Goal: Task Accomplishment & Management: Manage account settings

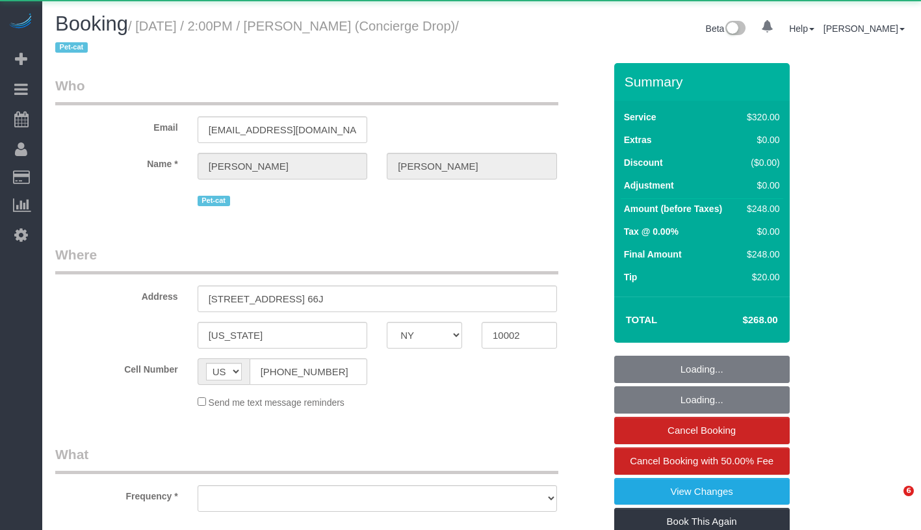
select select "NY"
select select "object:823"
select select "number:89"
select select "number:90"
select select "number:15"
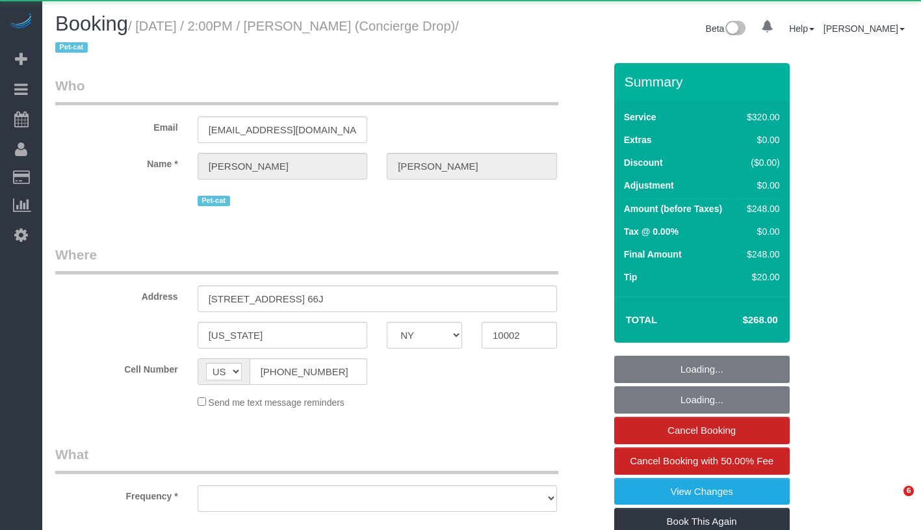
select select "number:6"
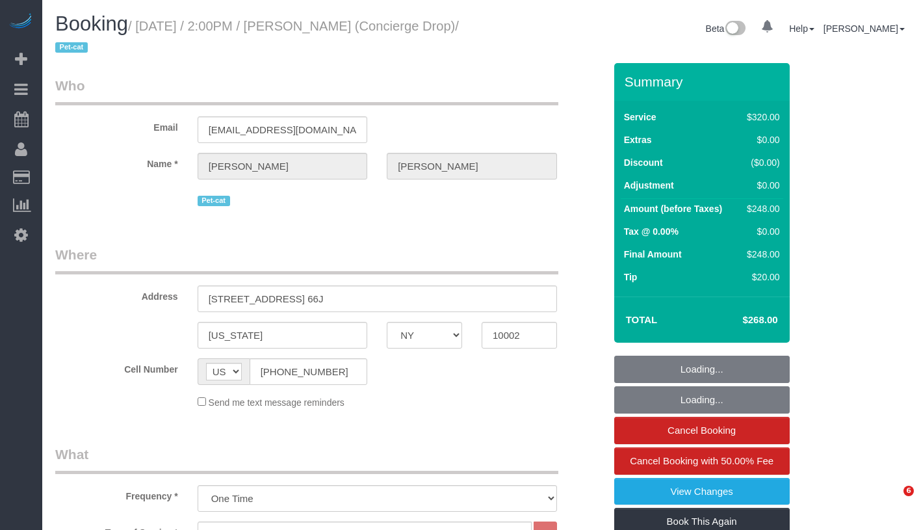
select select "spot1"
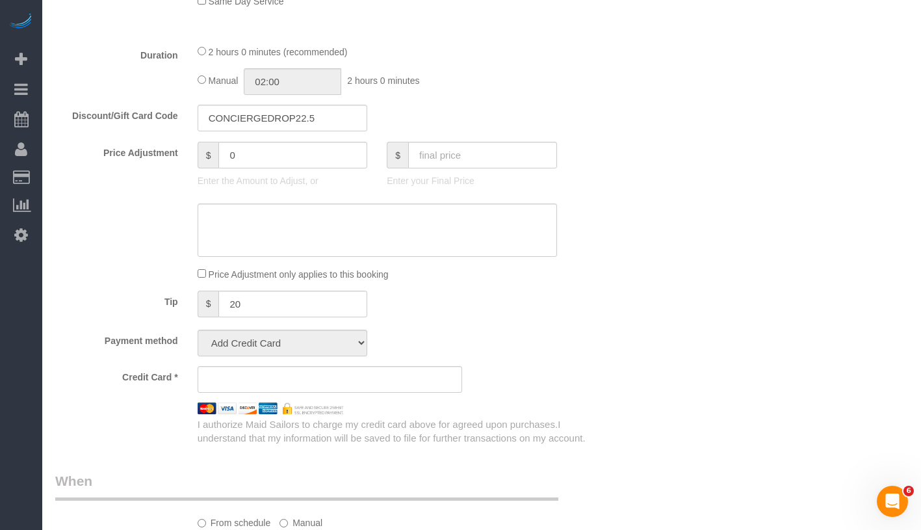
select select "string:stripe-pm_1RaQn24VGloSiKo7zeOF73Wj"
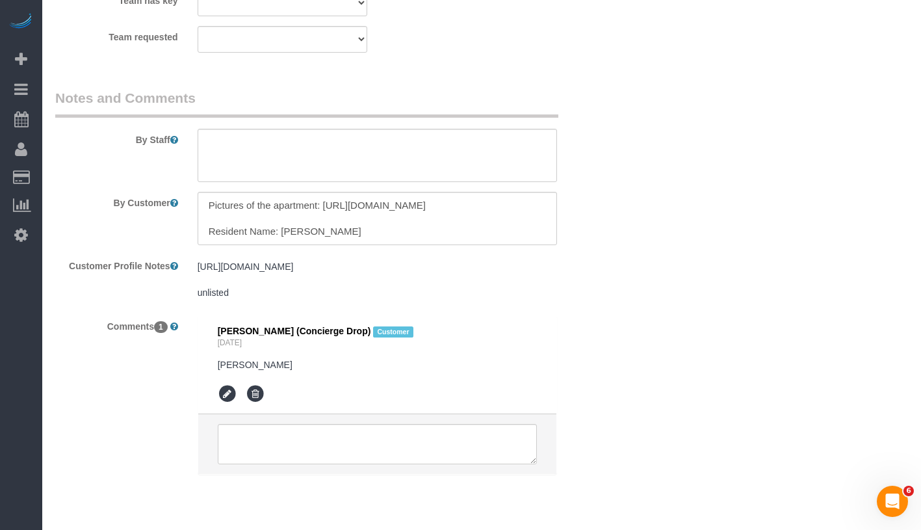
scroll to position [1631, 0]
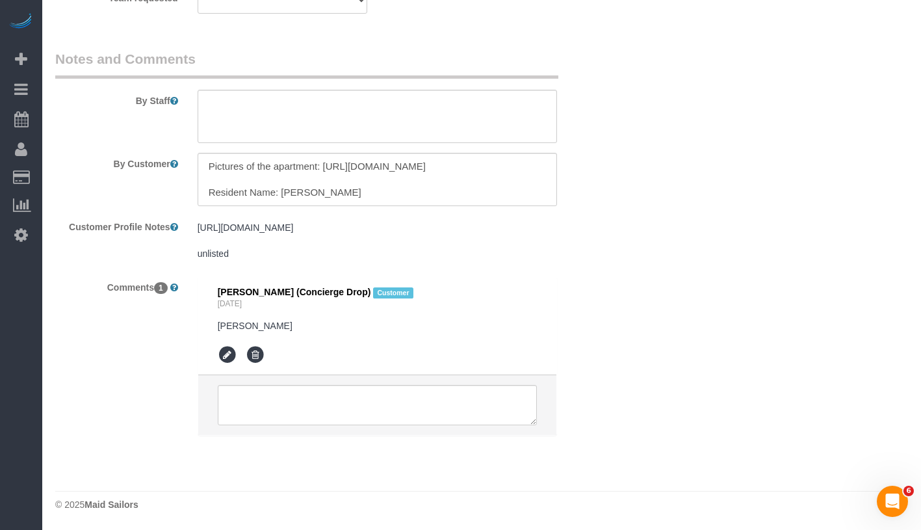
select select "object:1943"
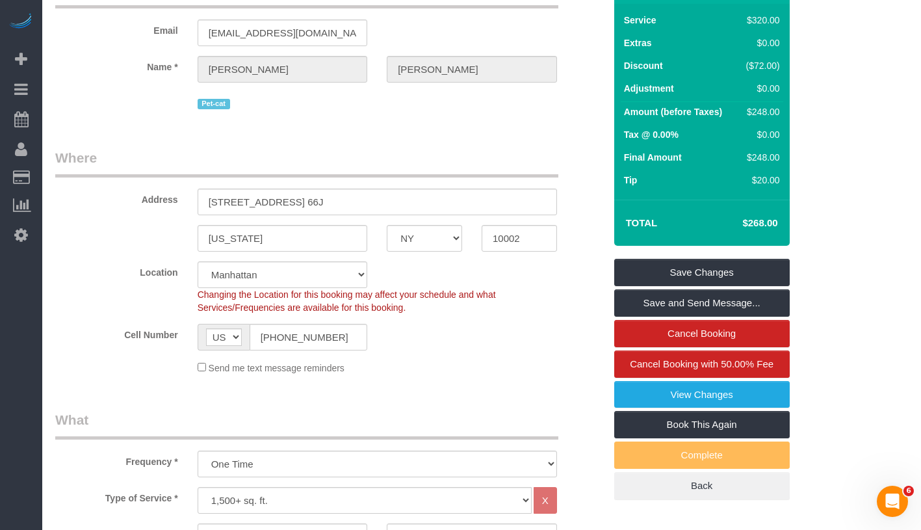
scroll to position [0, 0]
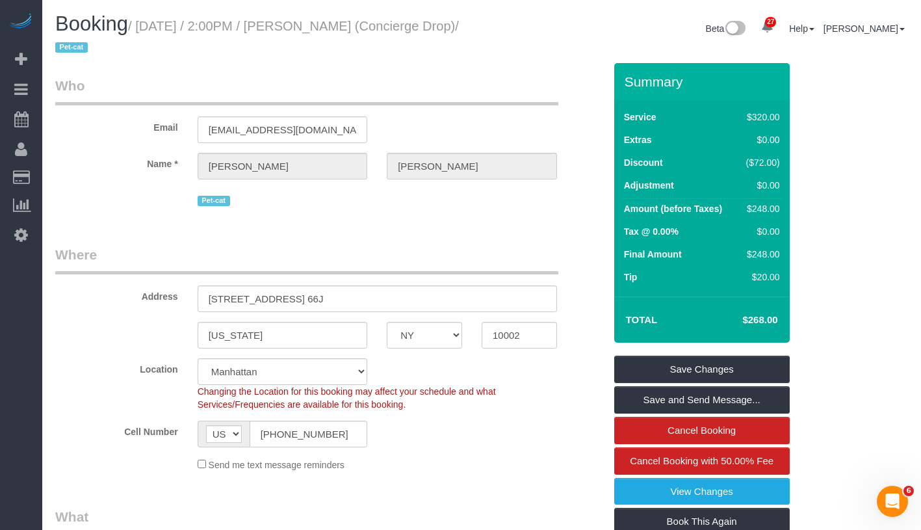
select select "spot42"
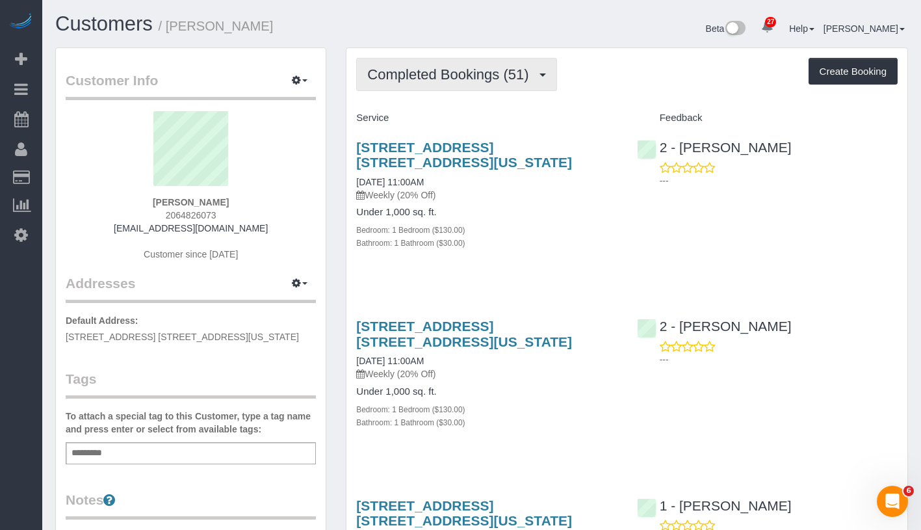
click at [470, 81] on span "Completed Bookings (51)" at bounding box center [451, 74] width 168 height 16
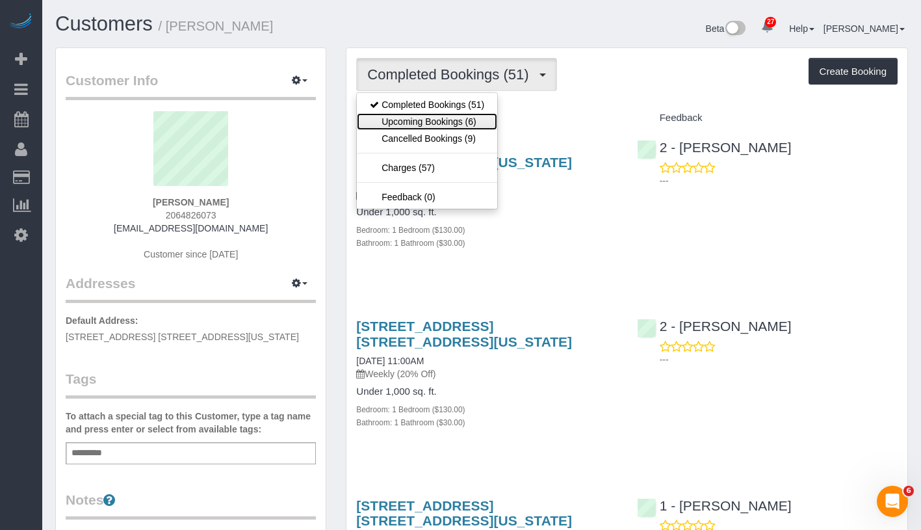
click at [458, 118] on link "Upcoming Bookings (6)" at bounding box center [427, 121] width 140 height 17
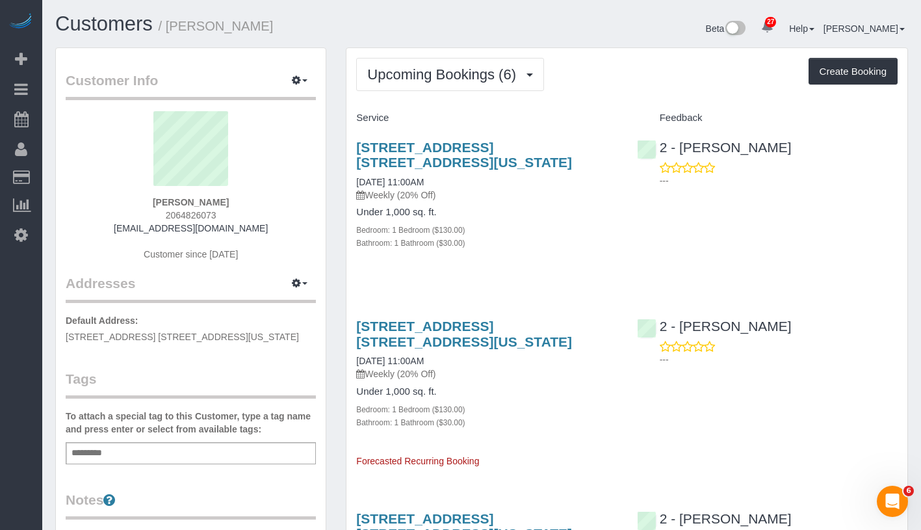
click at [603, 90] on div "Upcoming Bookings (6) Completed Bookings (51) Upcoming Bookings (6) Cancelled B…" at bounding box center [626, 74] width 541 height 33
click at [391, 186] on link "09/25/2025 11:00AM" at bounding box center [390, 182] width 68 height 10
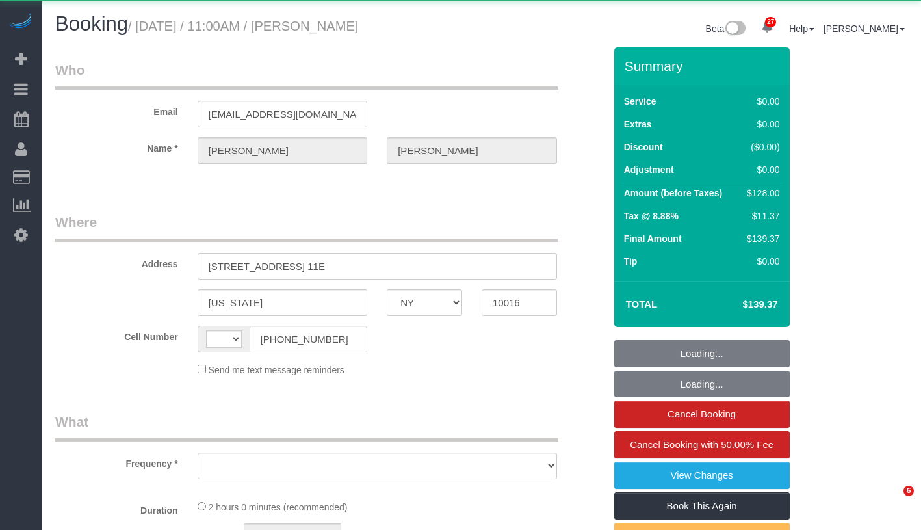
select select "NY"
click at [454, 36] on div "Booking / September 25, 2025 / 11:00AM / Theodore Mahlum" at bounding box center [263, 27] width 436 height 28
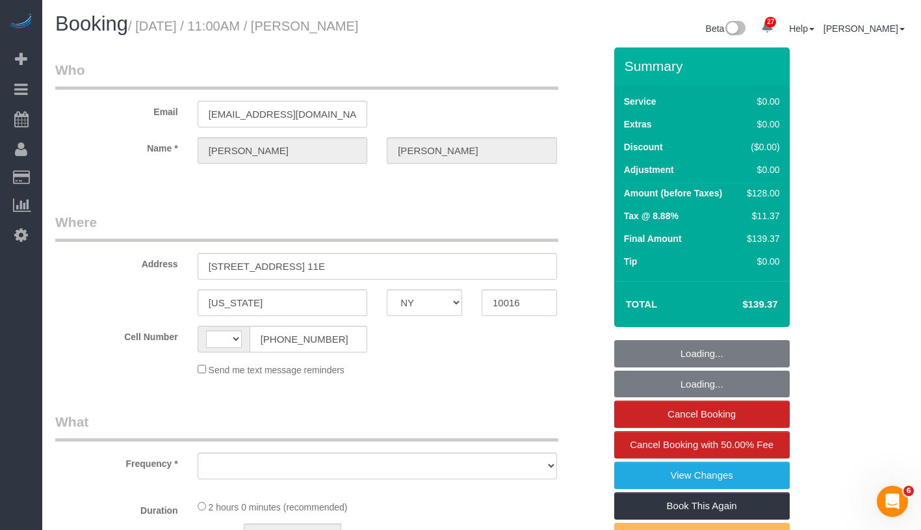
select select "string:[GEOGRAPHIC_DATA]"
select select "spot1"
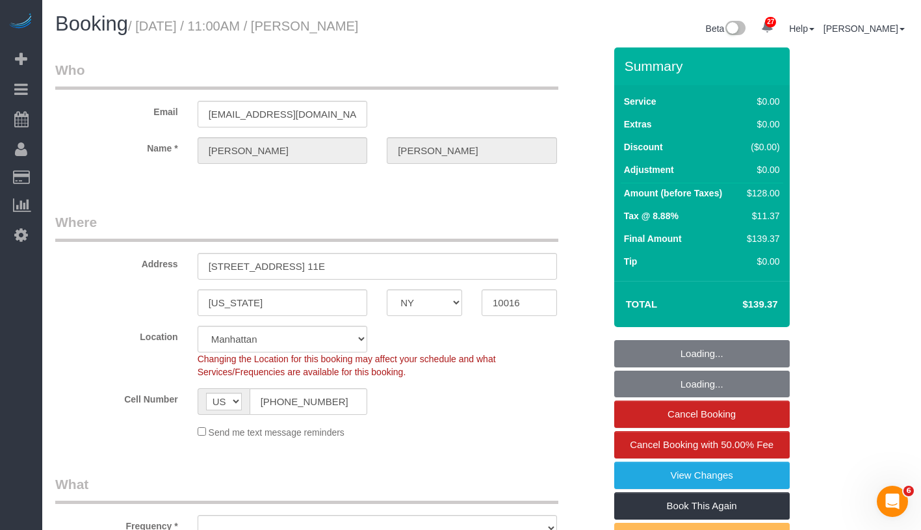
select select "object:1395"
select select "string:stripe-pm_1Pehcb4VGloSiKo7kAgfW8VD"
select select
select select "object:1502"
select select "spot40"
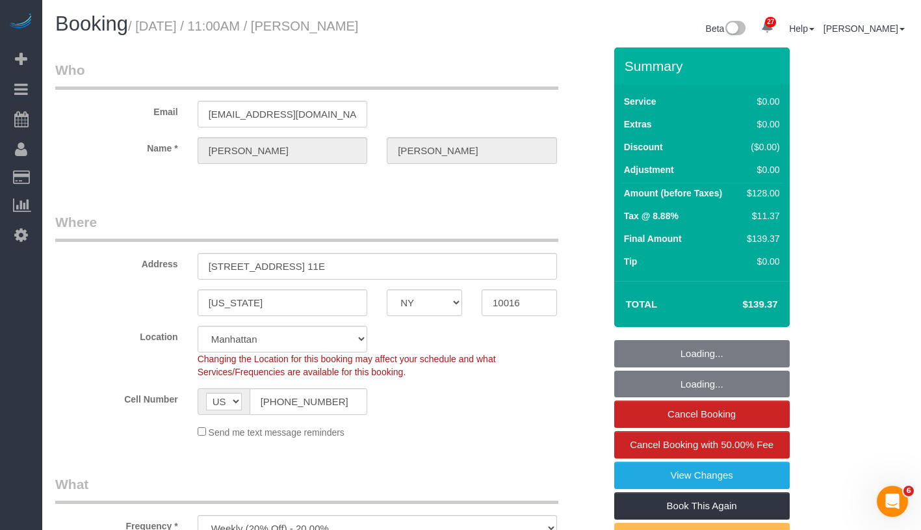
select select "1"
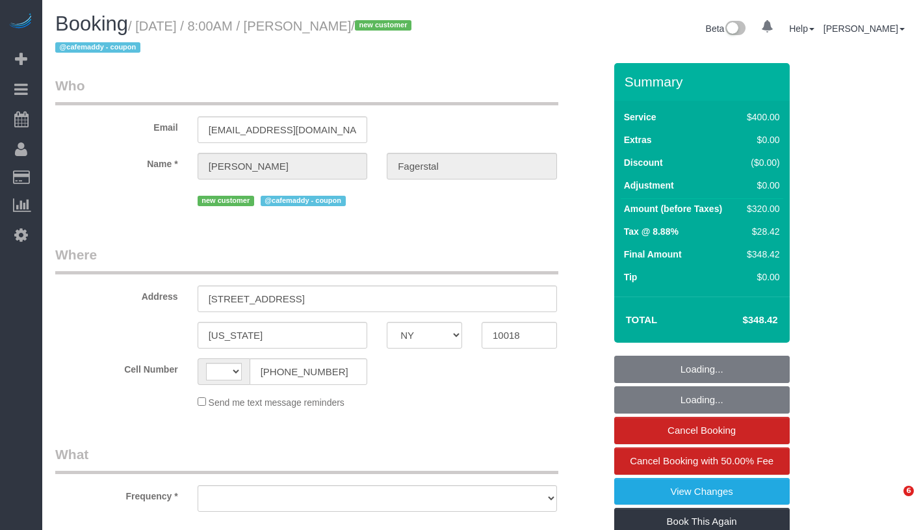
select select "NY"
select select "number:56"
select select "number:70"
select select "number:15"
select select "number:5"
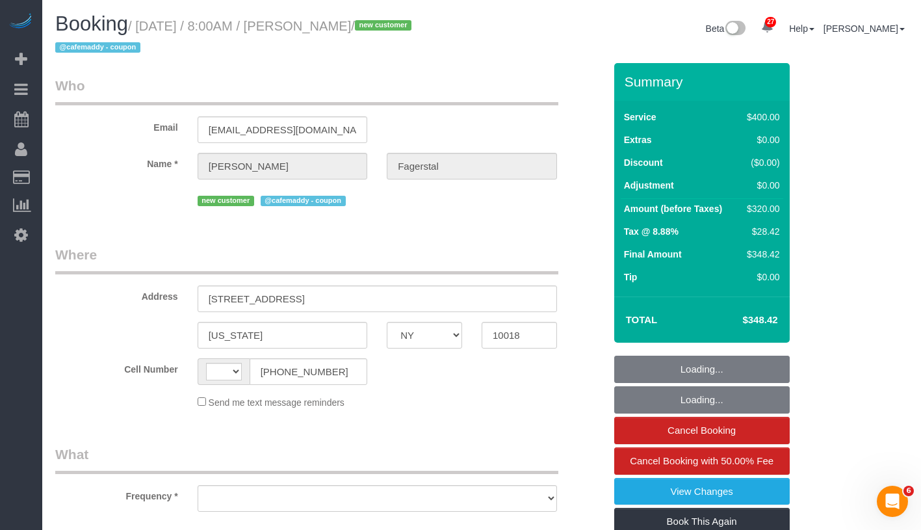
select select "string:[GEOGRAPHIC_DATA]"
select select "object:968"
select select "300"
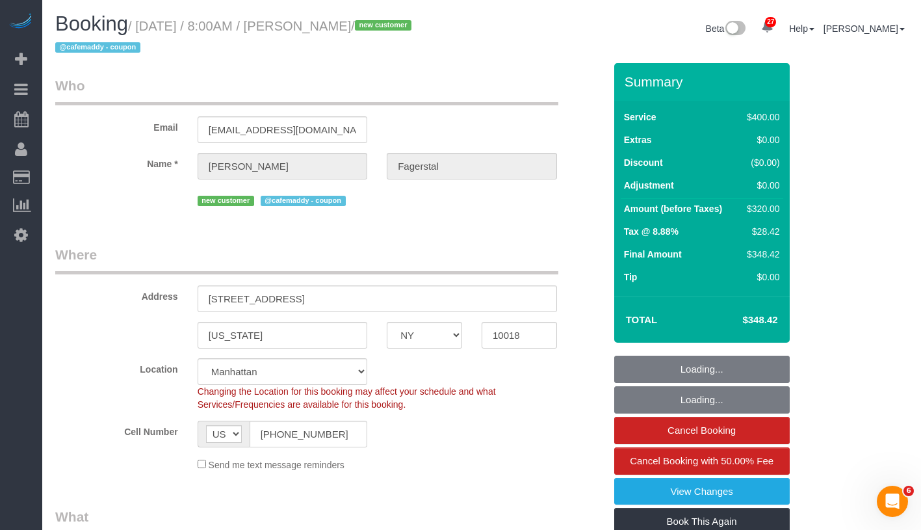
select select "object:1103"
select select "string:stripe-pm_1SAgBp4VGloSiKo7GebCEJYy"
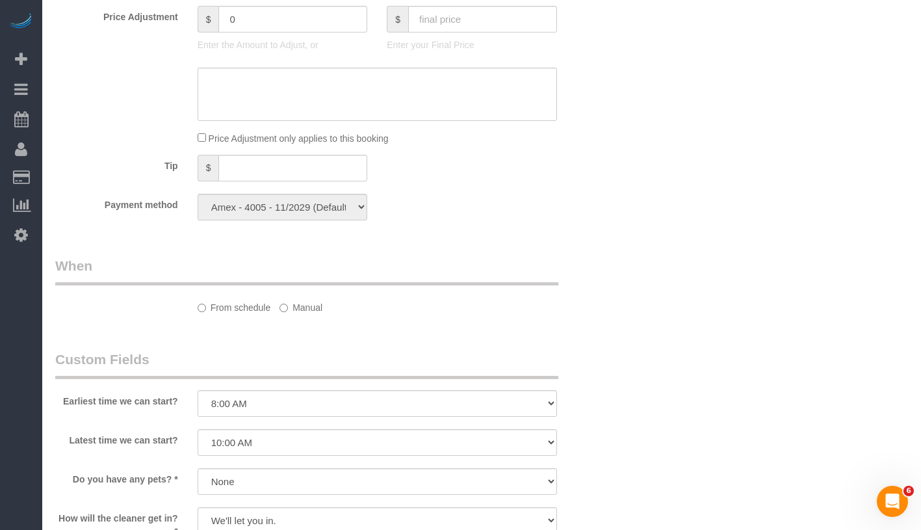
select select "spot1"
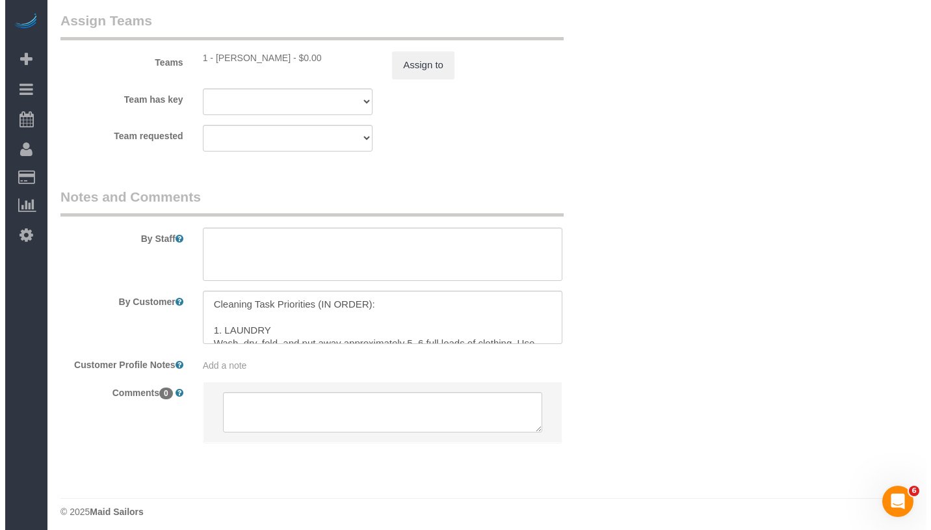
scroll to position [1488, 0]
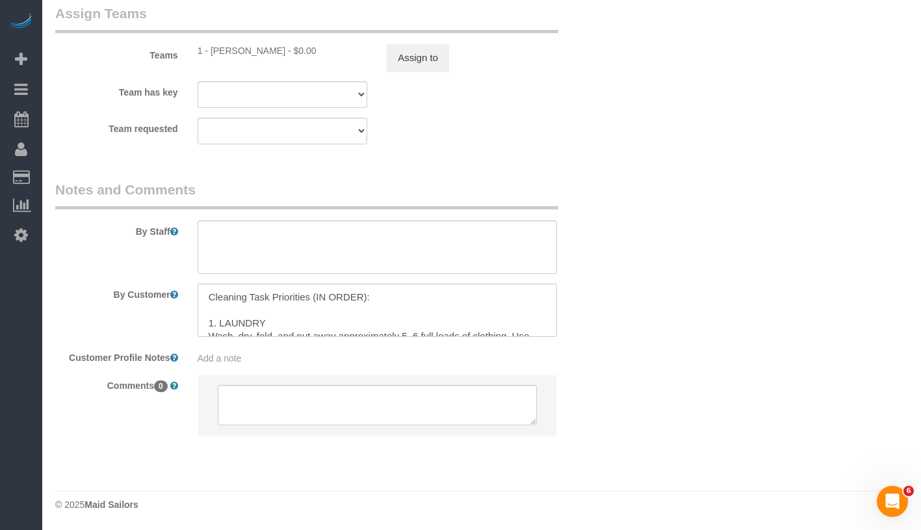
click at [415, 19] on legend "Assign Teams" at bounding box center [306, 18] width 503 height 29
click at [418, 79] on sui-booking-teams "Teams 1 - Yeisan Yepez - $0.00 Assign to Team has key 1 - Yeisan Yepez 000- Don…" at bounding box center [329, 74] width 549 height 140
click at [426, 58] on button "Assign to" at bounding box center [418, 57] width 62 height 27
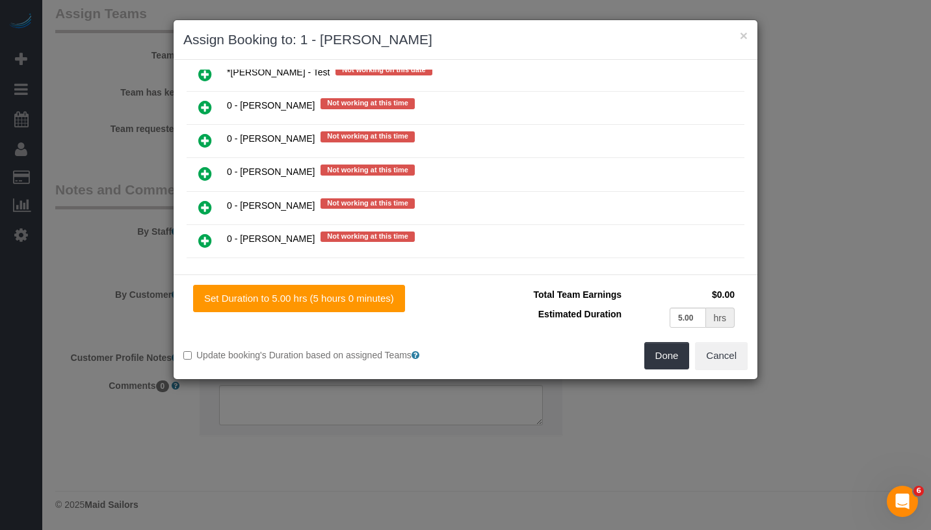
scroll to position [609, 0]
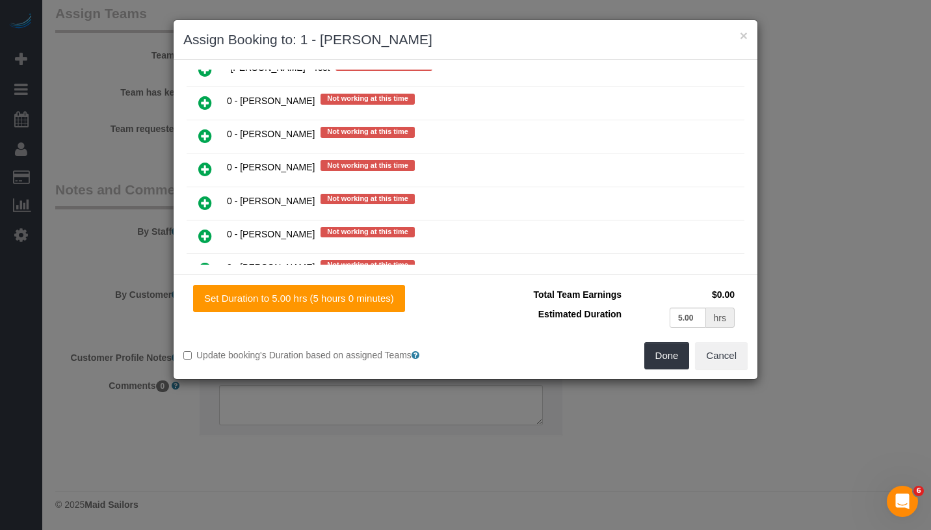
click at [206, 128] on icon at bounding box center [205, 136] width 14 height 16
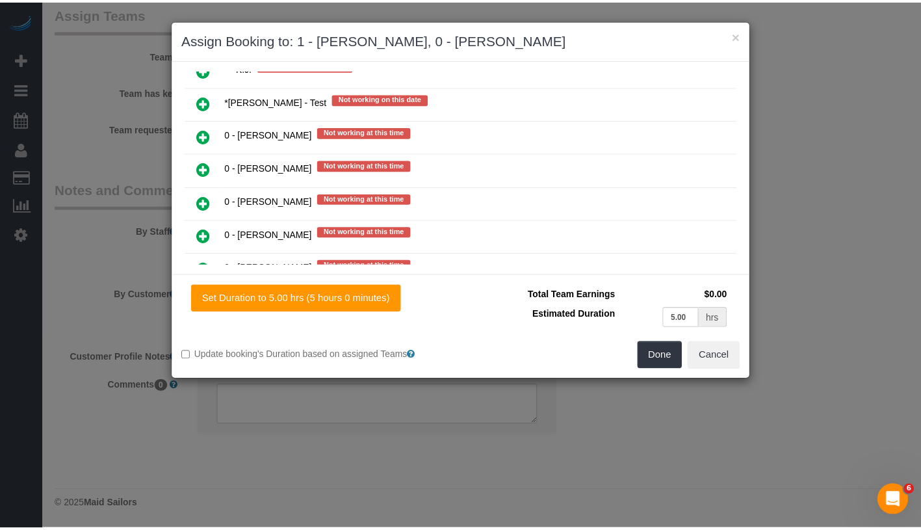
scroll to position [641, 0]
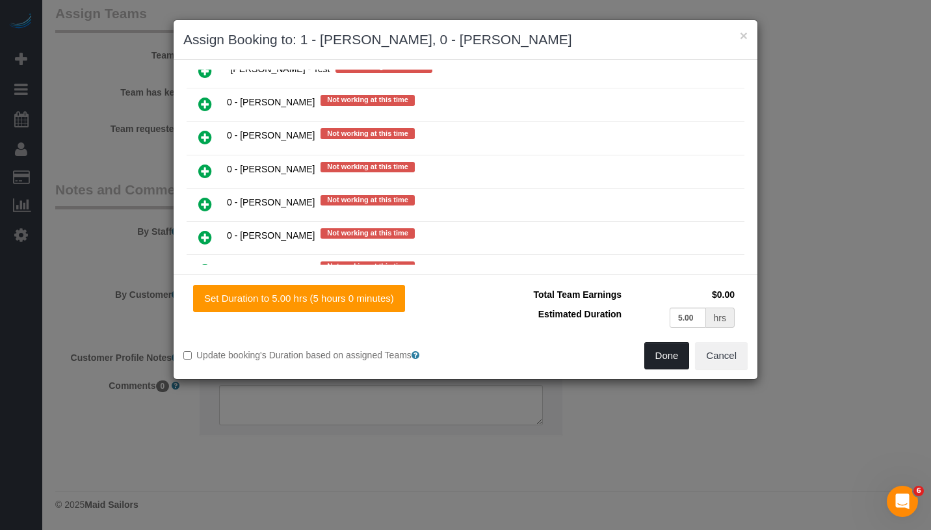
click at [663, 349] on button "Done" at bounding box center [666, 355] width 45 height 27
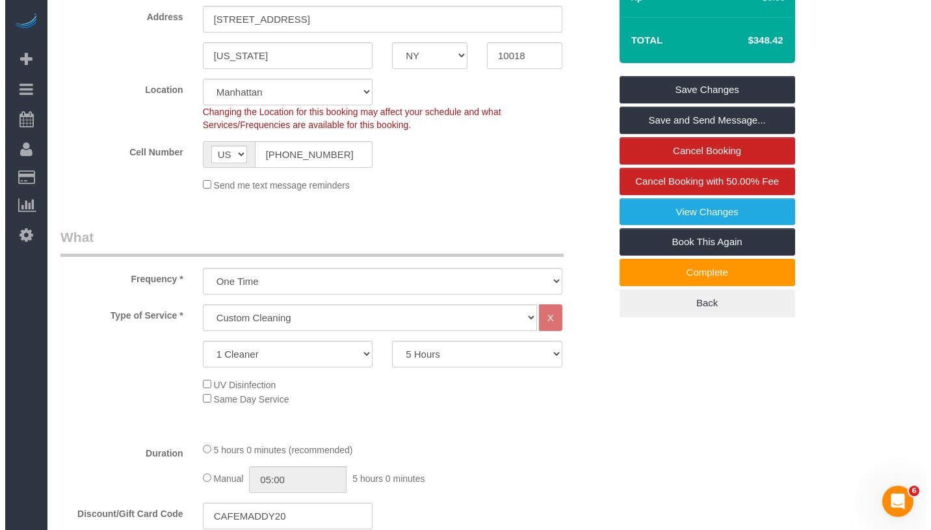
scroll to position [0, 0]
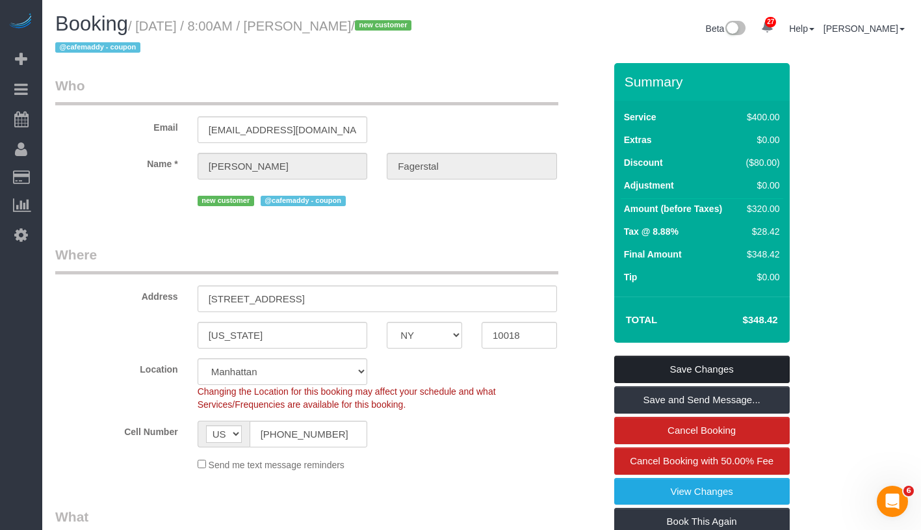
click at [768, 373] on link "Save Changes" at bounding box center [701, 369] width 175 height 27
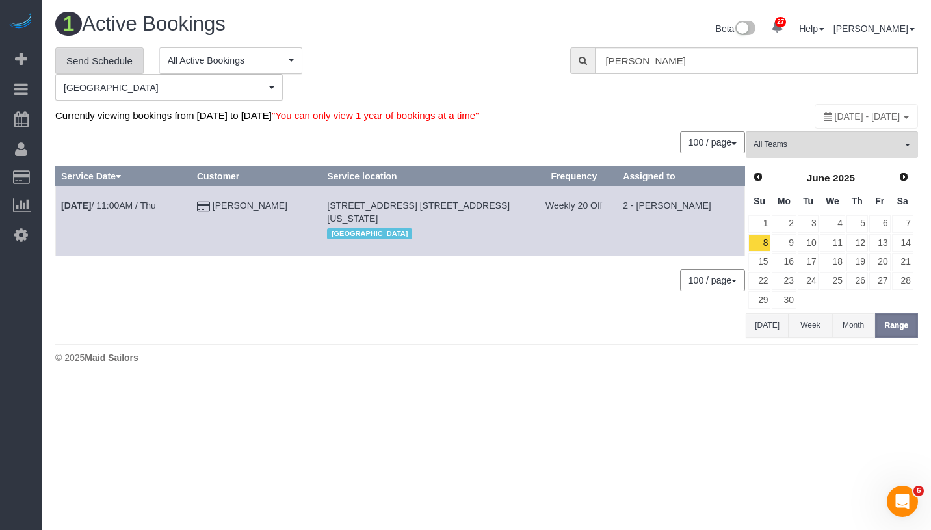
click at [94, 60] on link "Send Schedule" at bounding box center [99, 60] width 88 height 27
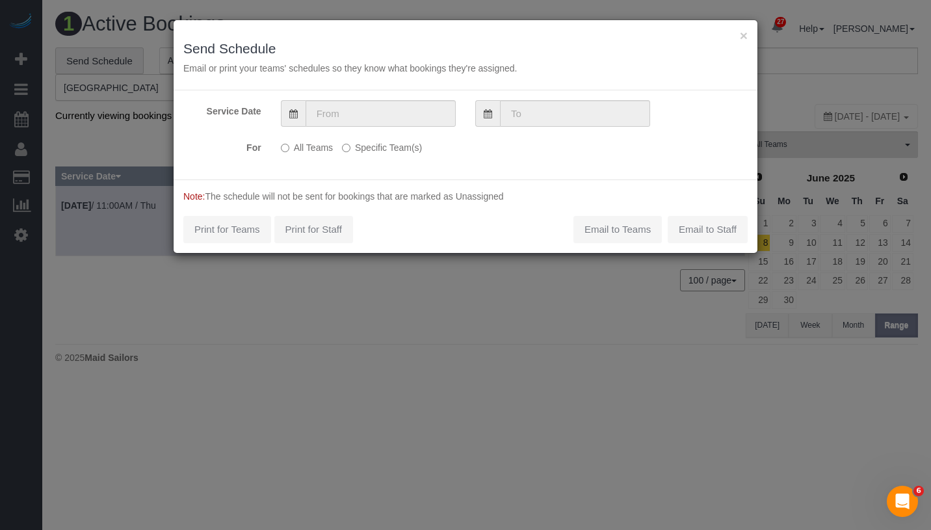
click at [379, 146] on label "Specific Team(s)" at bounding box center [382, 145] width 80 height 18
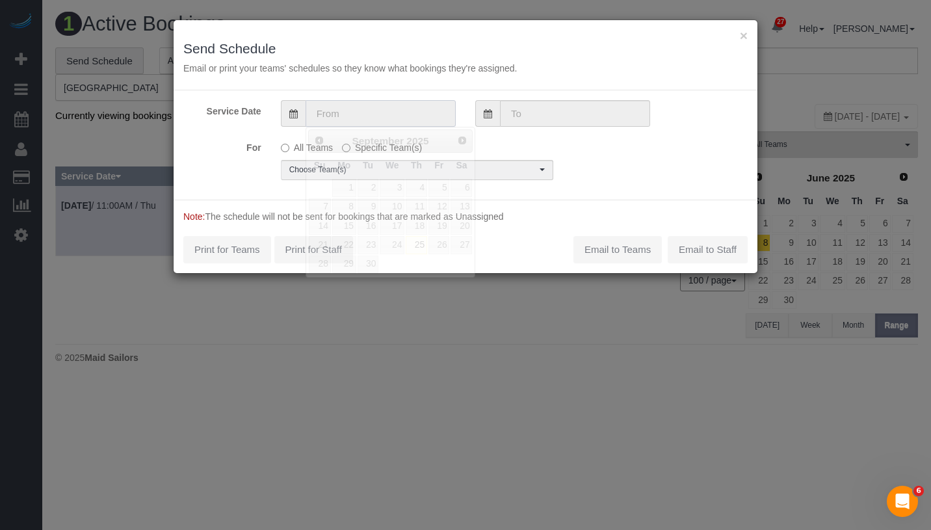
click at [415, 108] on input "text" at bounding box center [380, 113] width 150 height 27
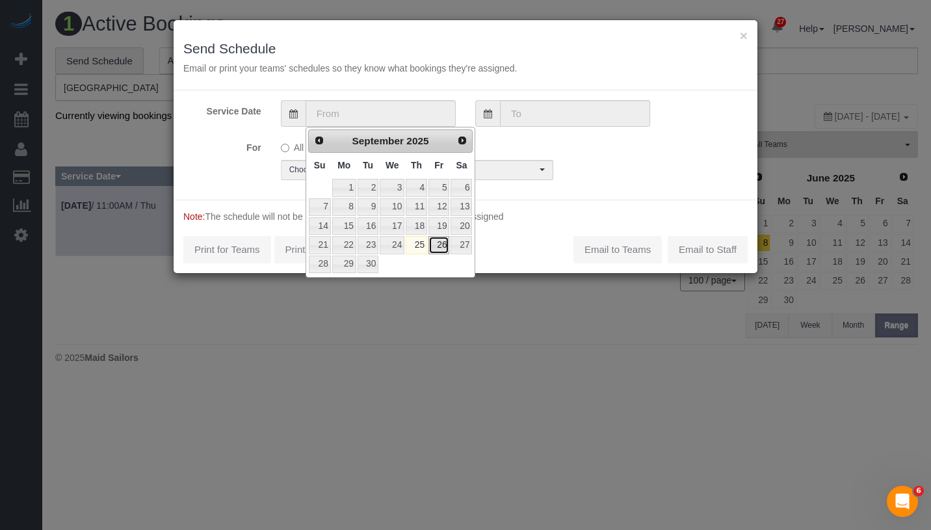
click at [435, 245] on link "26" at bounding box center [438, 245] width 21 height 18
type input "09/26/2025"
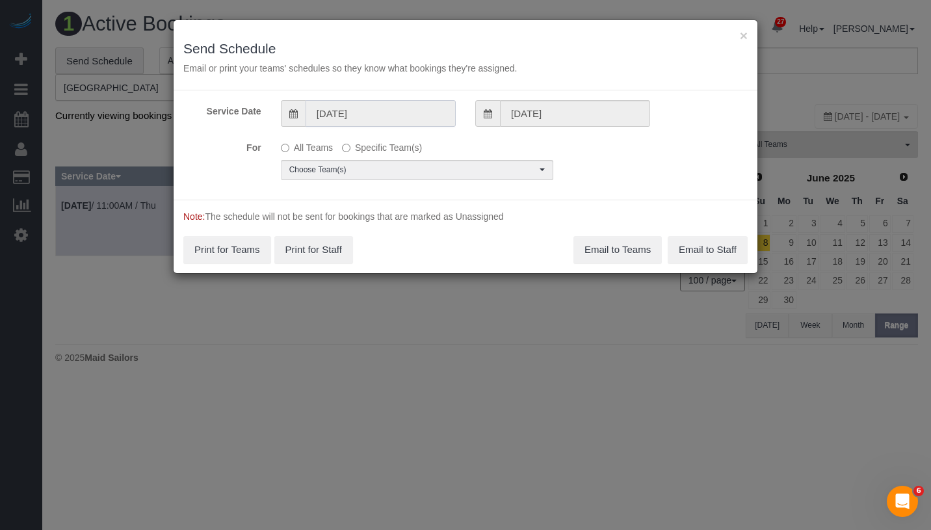
click at [404, 107] on input "09/26/2025" at bounding box center [380, 113] width 150 height 27
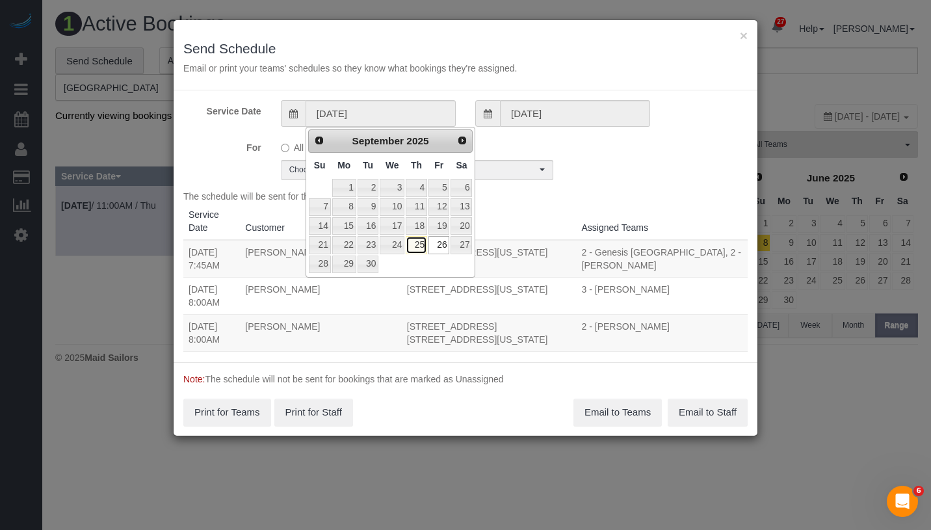
click at [419, 245] on link "25" at bounding box center [416, 245] width 21 height 18
type input "[DATE]"
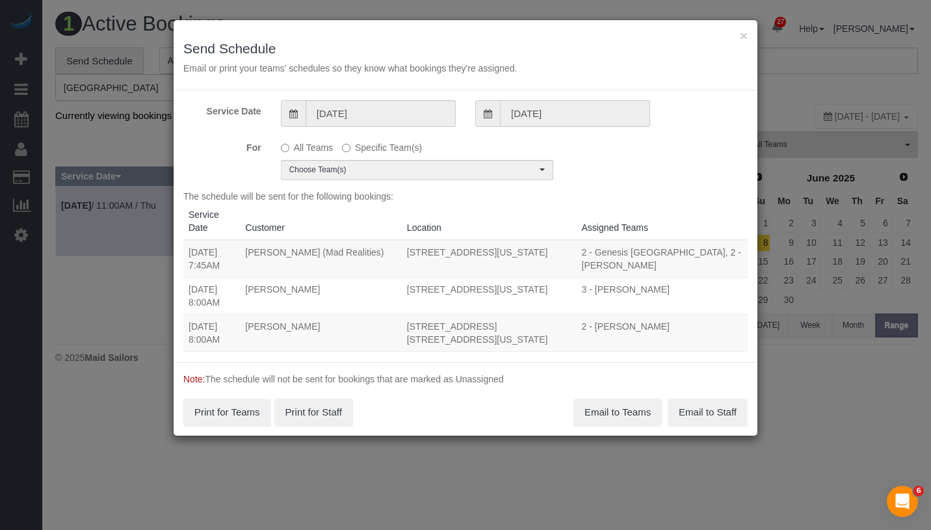
click at [539, 114] on input "09/26/2025" at bounding box center [575, 113] width 150 height 27
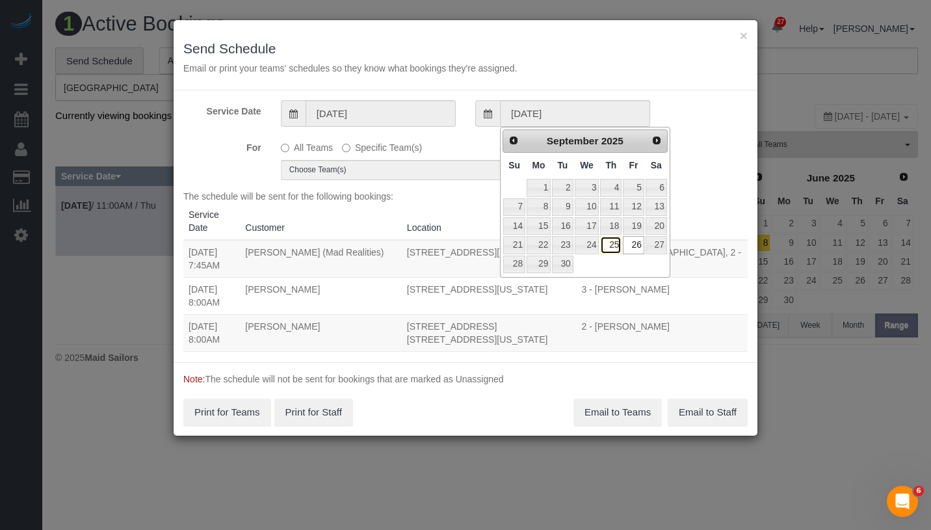
click at [614, 242] on link "25" at bounding box center [610, 245] width 21 height 18
type input "[DATE]"
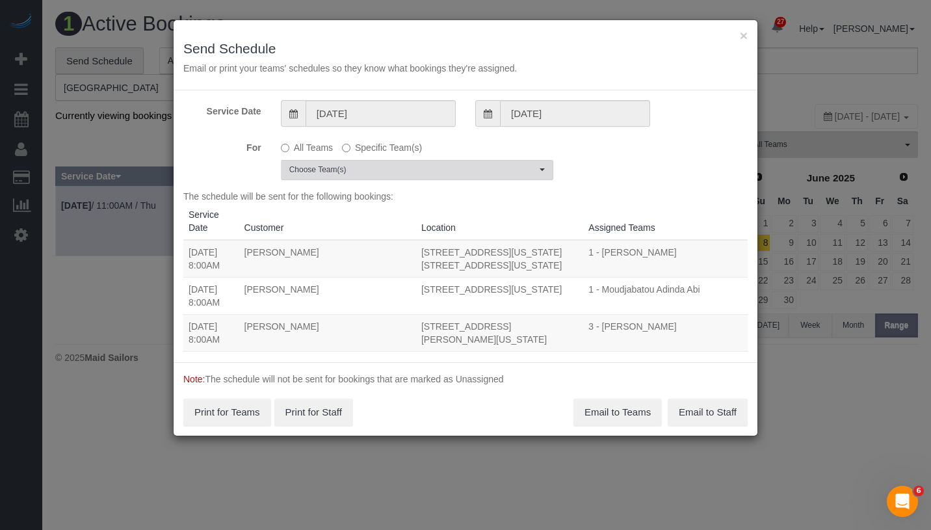
click at [409, 175] on button "Choose Team(s)" at bounding box center [417, 170] width 272 height 20
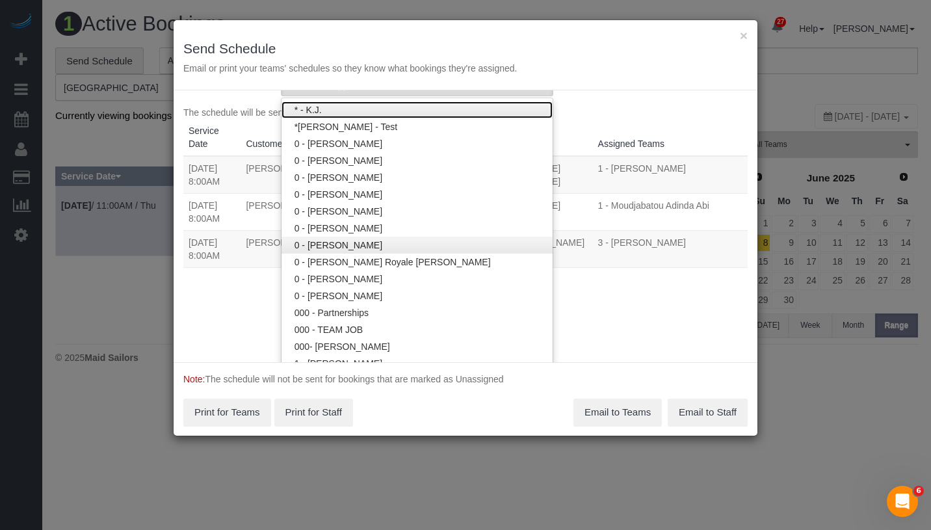
scroll to position [68, 0]
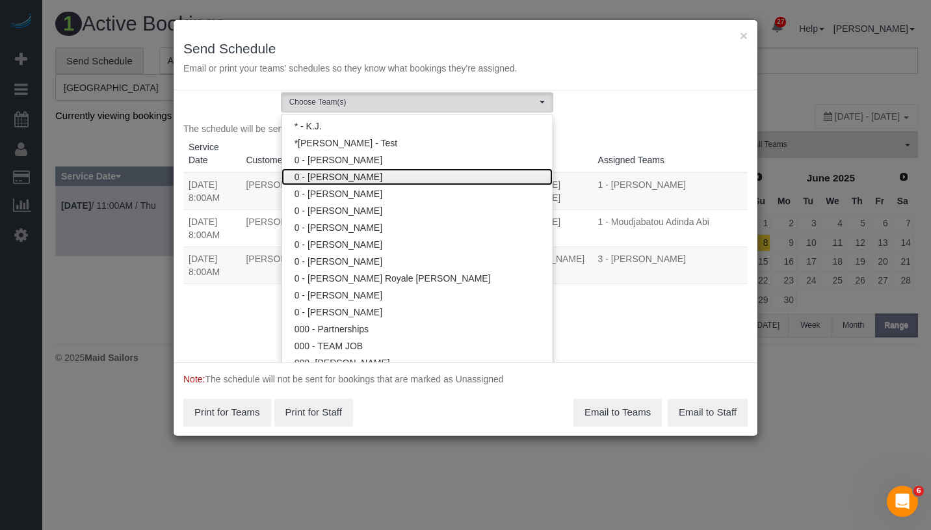
click at [380, 173] on link "0 - [PERSON_NAME]" at bounding box center [416, 176] width 271 height 17
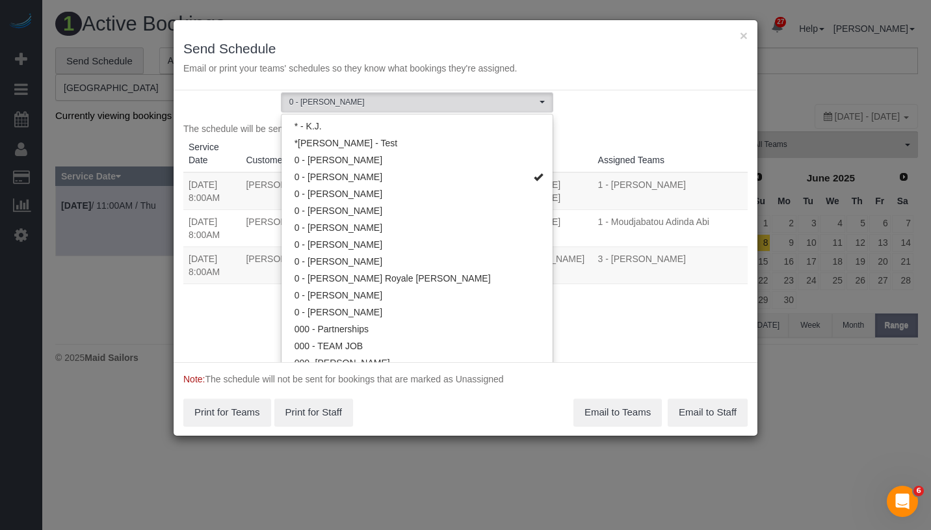
click at [677, 341] on div "Service Date 09/25/2025 09/25/2025 For All Teams Specific Team(s) 0 - Delilah C…" at bounding box center [466, 226] width 584 height 272
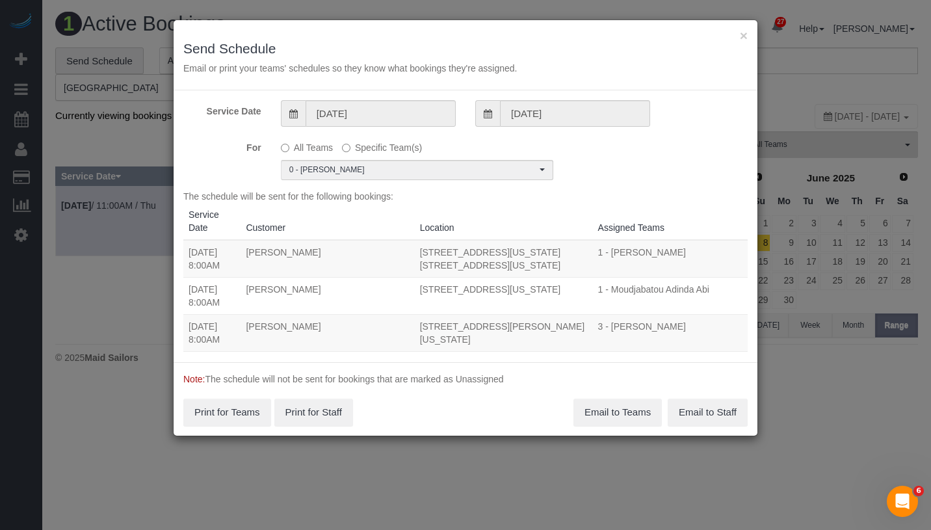
scroll to position [0, 0]
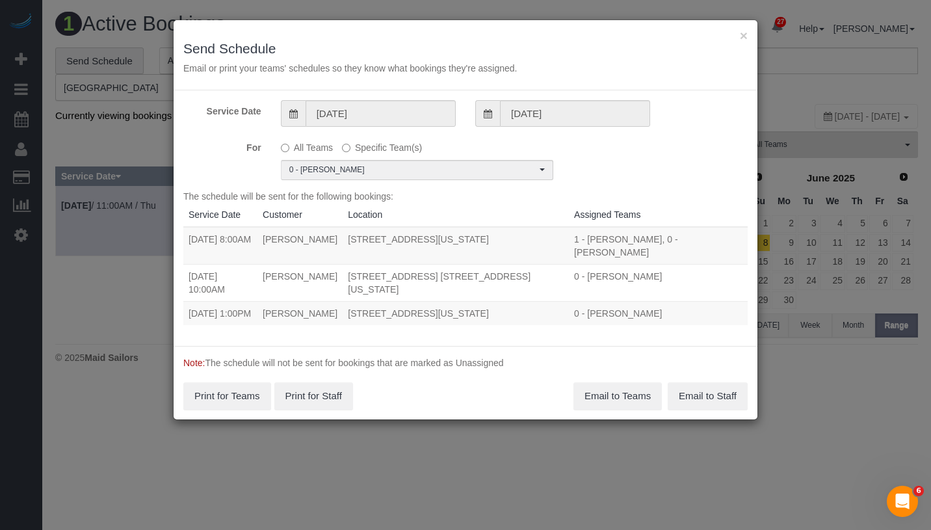
drag, startPoint x: 188, startPoint y: 237, endPoint x: 460, endPoint y: 256, distance: 272.4
click at [460, 256] on tr "09/25/2025 8:00AM Carl Fagerstal 320 West 38th Street, Apt. 1129, New York, NY …" at bounding box center [465, 246] width 564 height 38
copy tr "09/25/2025 8:00AM Carl Fagerstal 320 West 38th Street, Apt. 1129, New York, NY …"
click at [593, 407] on button "Email to Teams" at bounding box center [617, 395] width 88 height 27
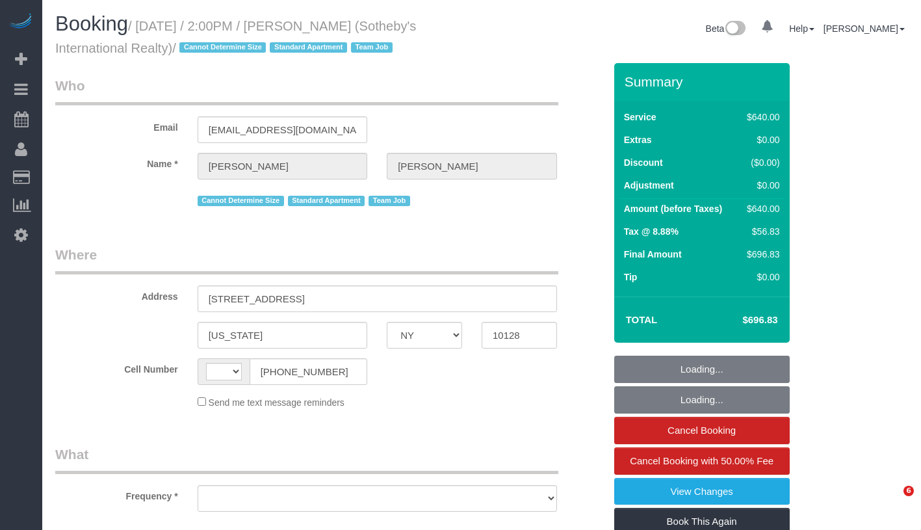
select select "NY"
select select "string:[GEOGRAPHIC_DATA]"
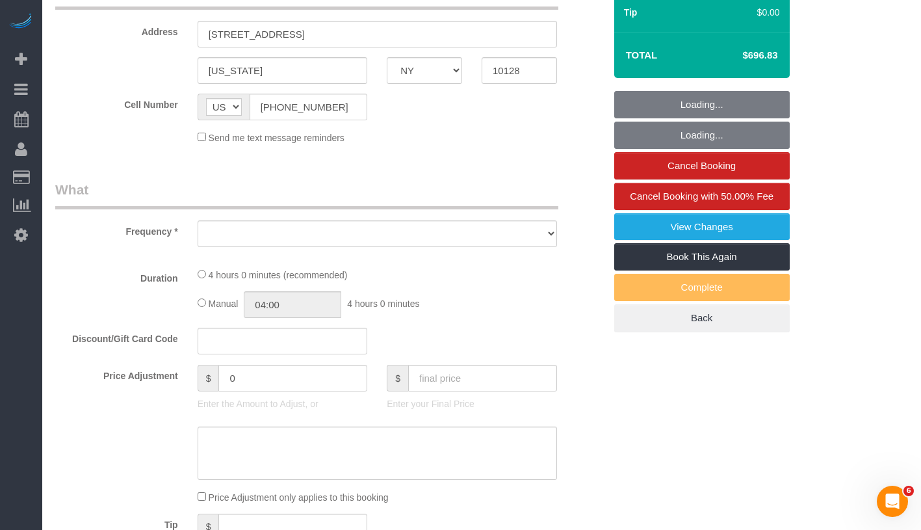
select select "number:56"
select select "number:74"
select select "number:15"
select select "number:6"
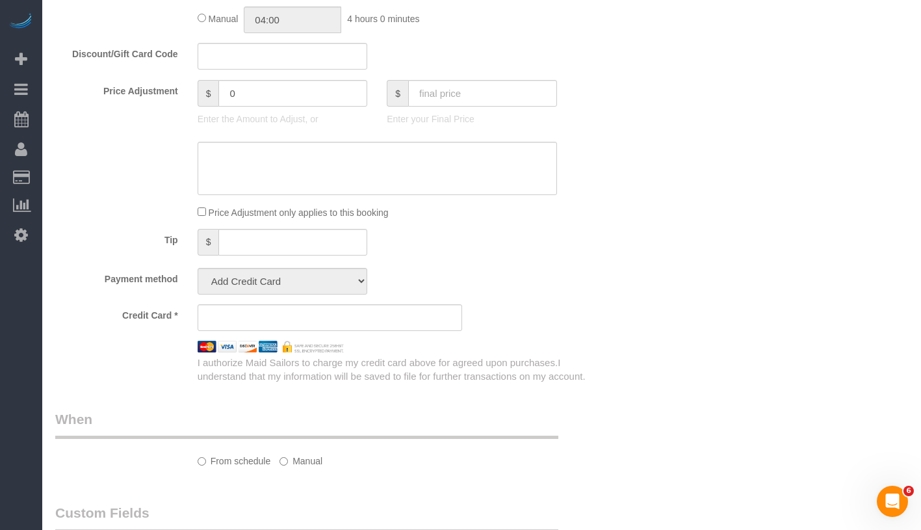
select select "object:978"
select select "string:stripe-pm_1LyzvD4VGloSiKo7z6mm3lkI"
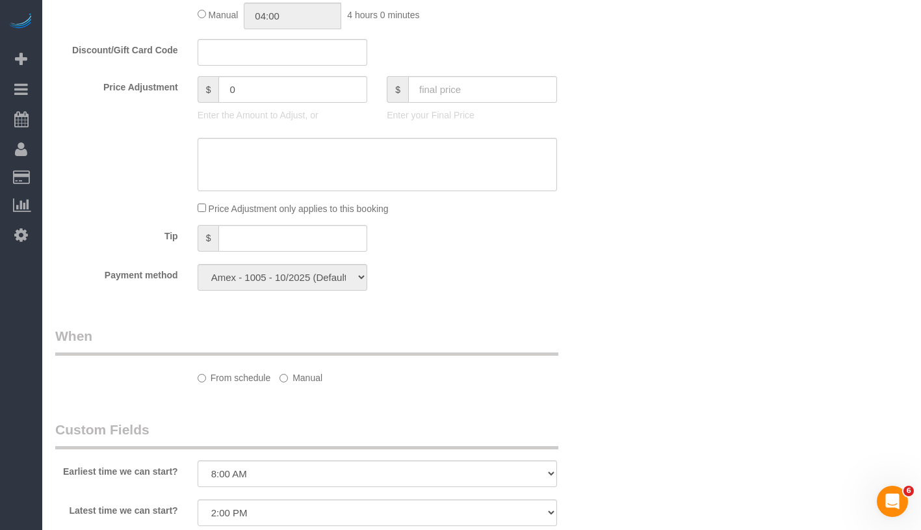
select select "240"
select select "spot1"
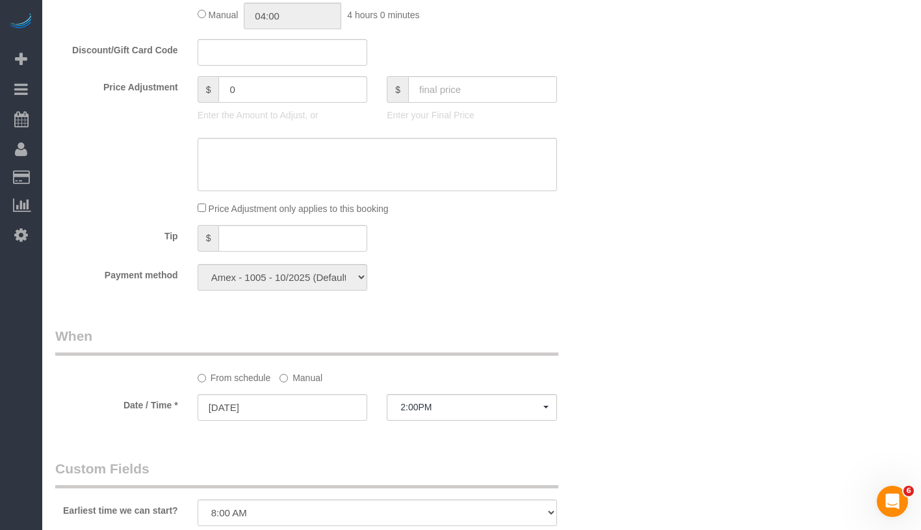
select select "object:1513"
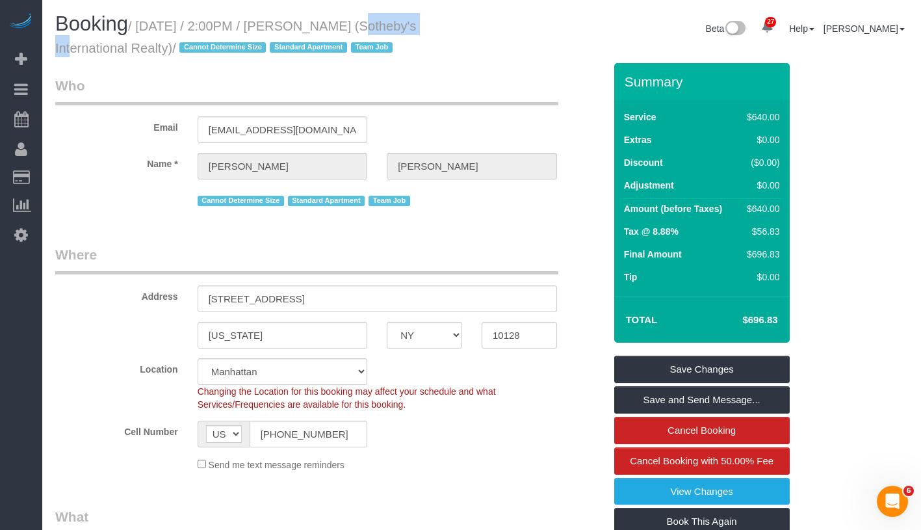
drag, startPoint x: 402, startPoint y: 24, endPoint x: 426, endPoint y: 24, distance: 24.0
click at [426, 24] on h1 "Booking / September 25, 2025 / 2:00PM / Craig George (Sotheby's International R…" at bounding box center [263, 35] width 417 height 44
copy small "Craig George"
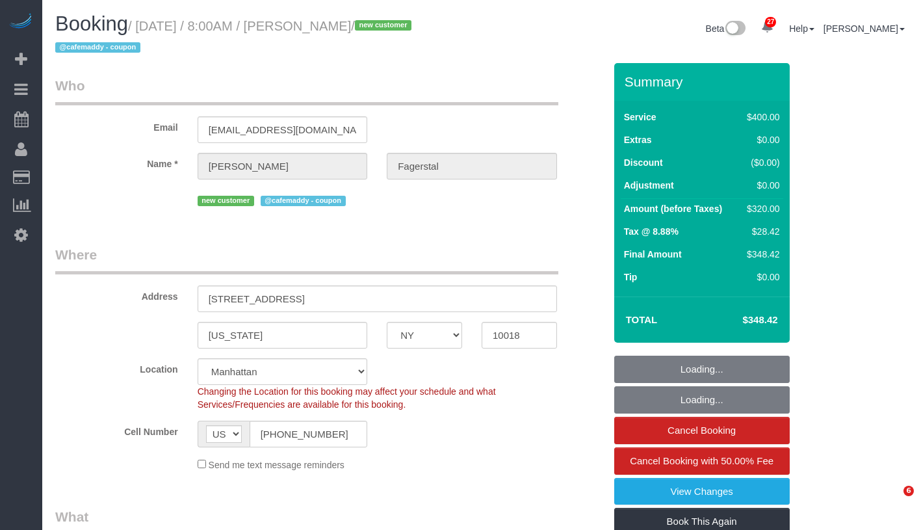
select select "NY"
select select "object:974"
select select "300"
select select "number:56"
select select "number:70"
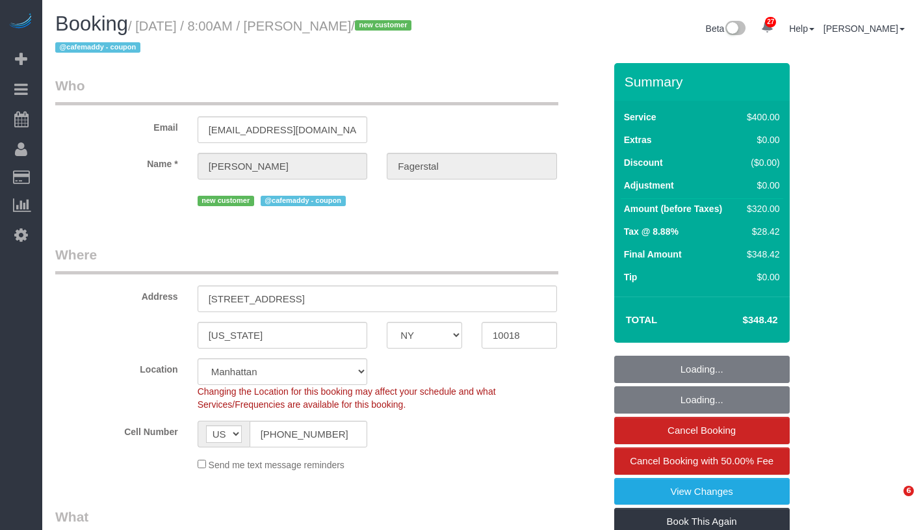
select select "number:15"
select select "number:5"
select select "object:1547"
select select "spot1"
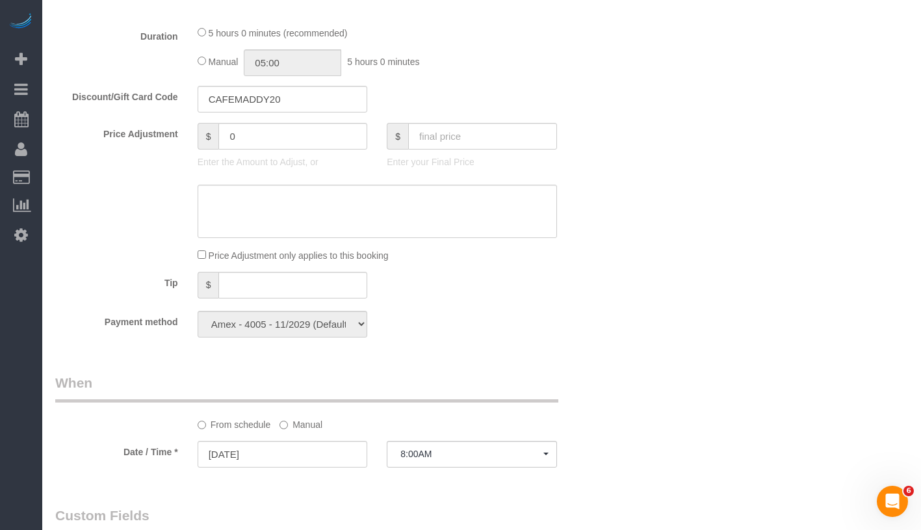
scroll to position [310, 0]
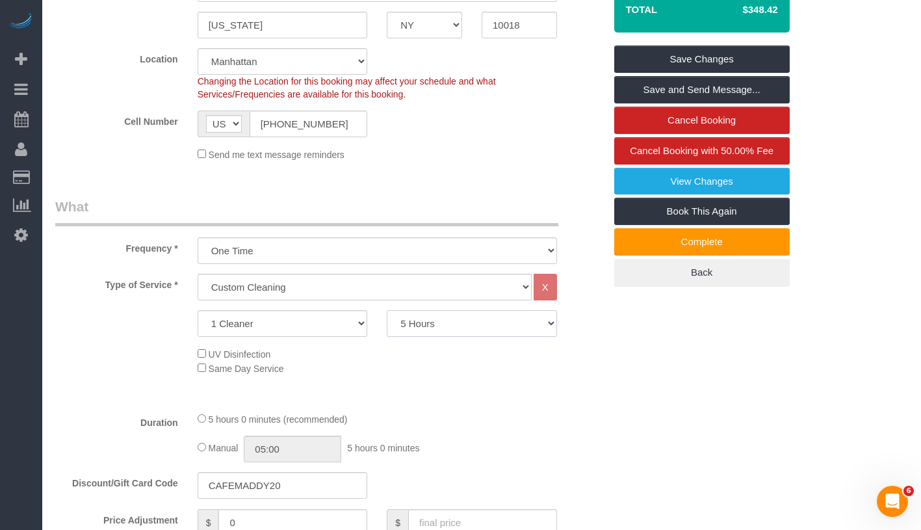
click at [498, 328] on select "2 Hours 2.5 Hours 3 Hours 3.5 Hours 4 Hours 4.5 Hours 5 Hours 5.5 Hours 6 Hours…" at bounding box center [472, 323] width 170 height 27
select select "360"
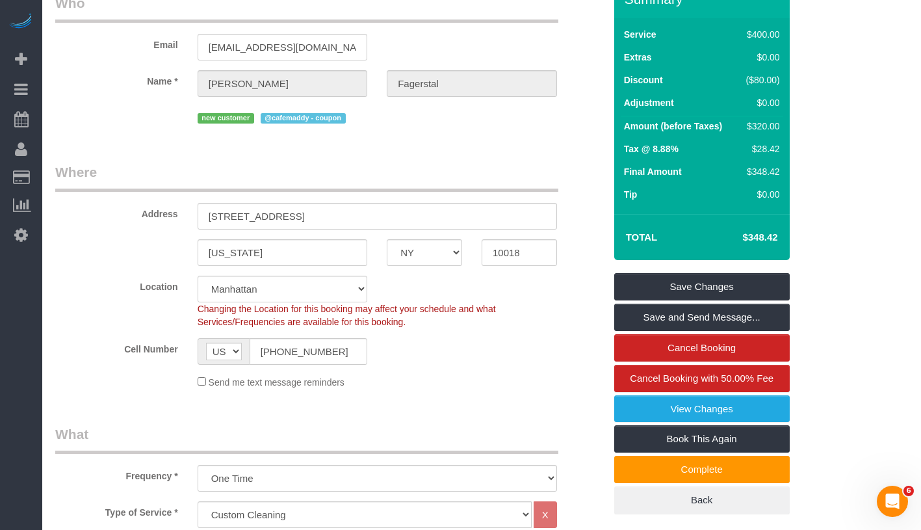
scroll to position [0, 0]
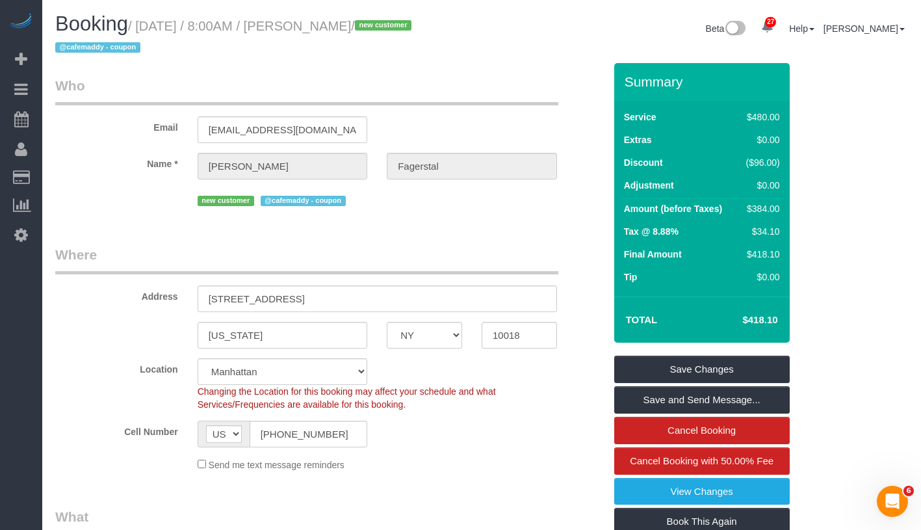
select select "spot39"
click at [767, 372] on link "Save Changes" at bounding box center [701, 369] width 175 height 27
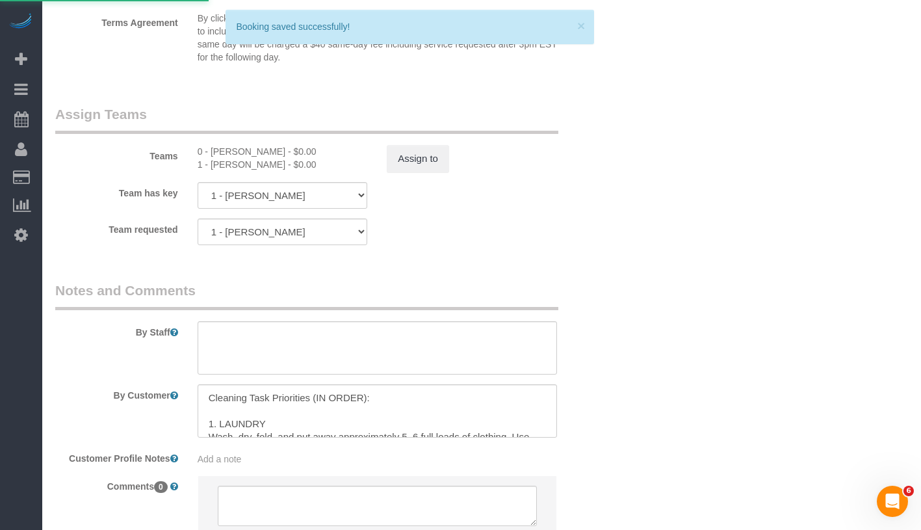
scroll to position [1439, 0]
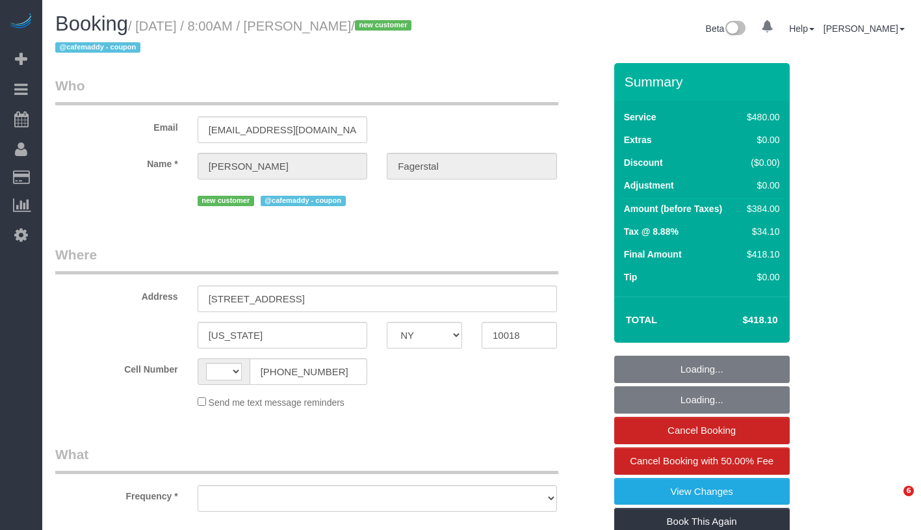
select select "NY"
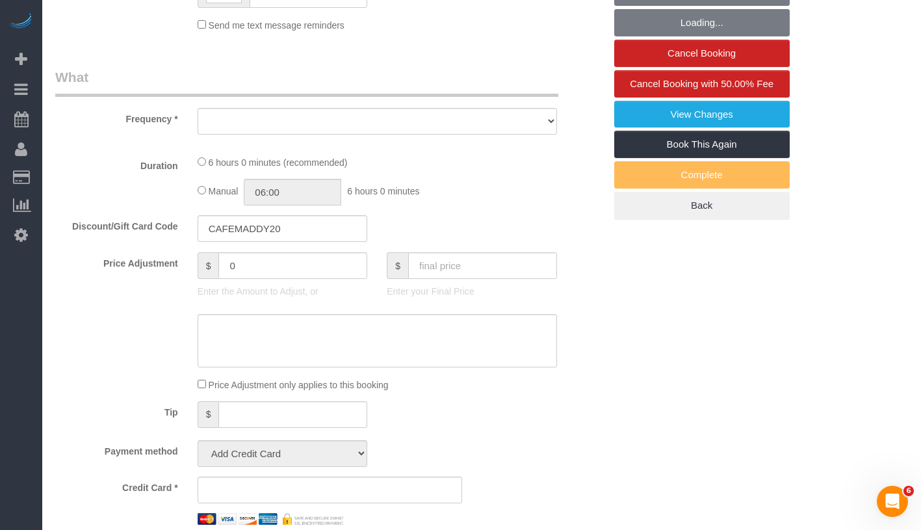
select select "string:[GEOGRAPHIC_DATA]"
select select "string:stripe-pm_1SAgBp4VGloSiKo7GebCEJYy"
select select "360"
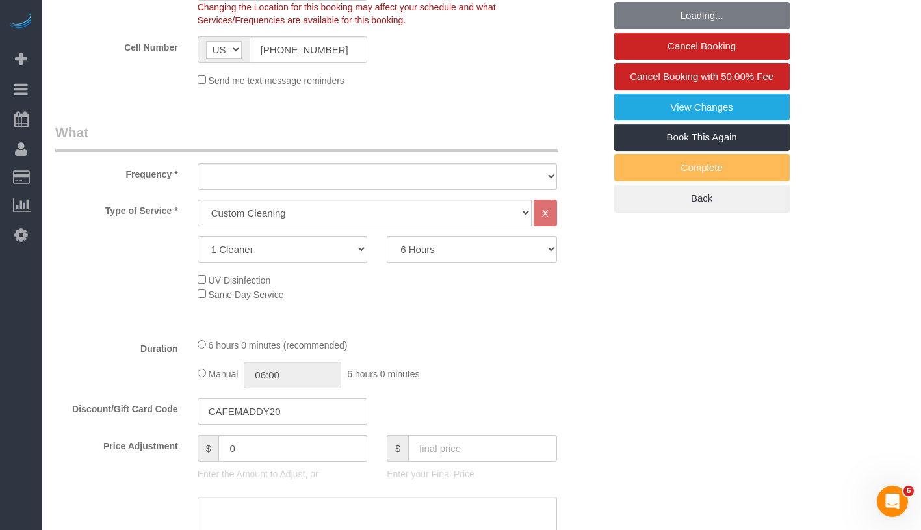
scroll to position [447, 0]
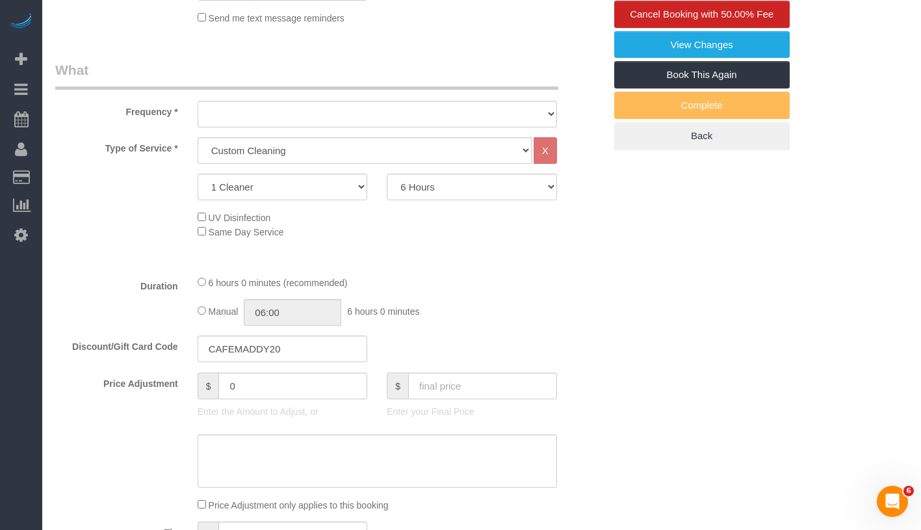
select select "spot1"
select select "object:1543"
select select "number:56"
select select "number:70"
select select "number:15"
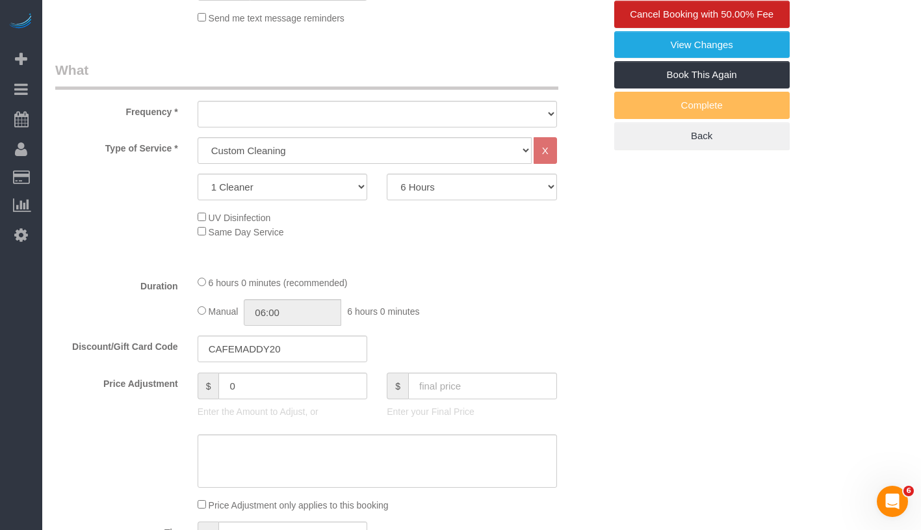
select select "number:5"
select select "object:1547"
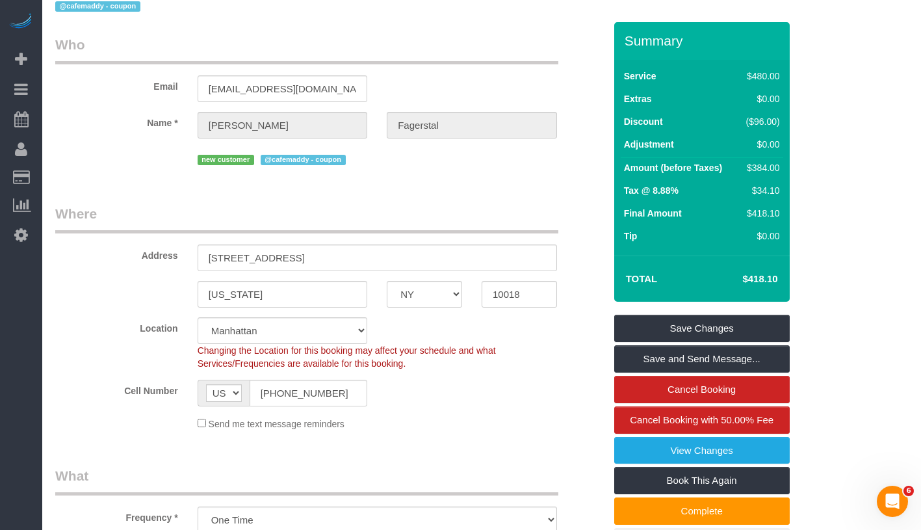
scroll to position [0, 0]
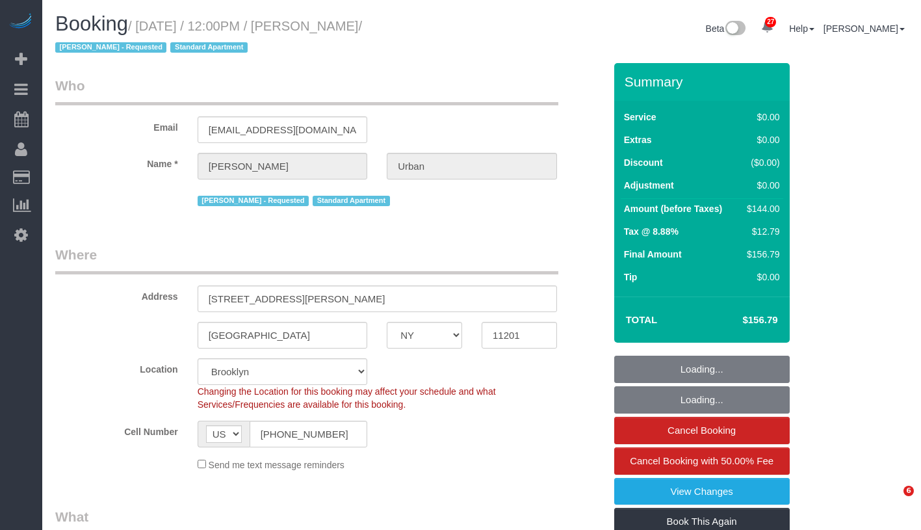
select select "NY"
select select "number:89"
select select "number:72"
select select "number:15"
select select "number:6"
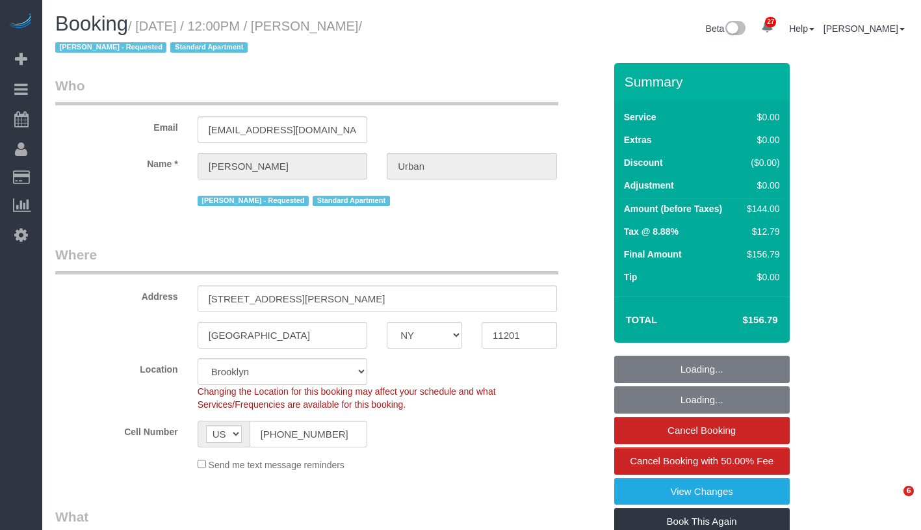
select select "spot1"
select select "1"
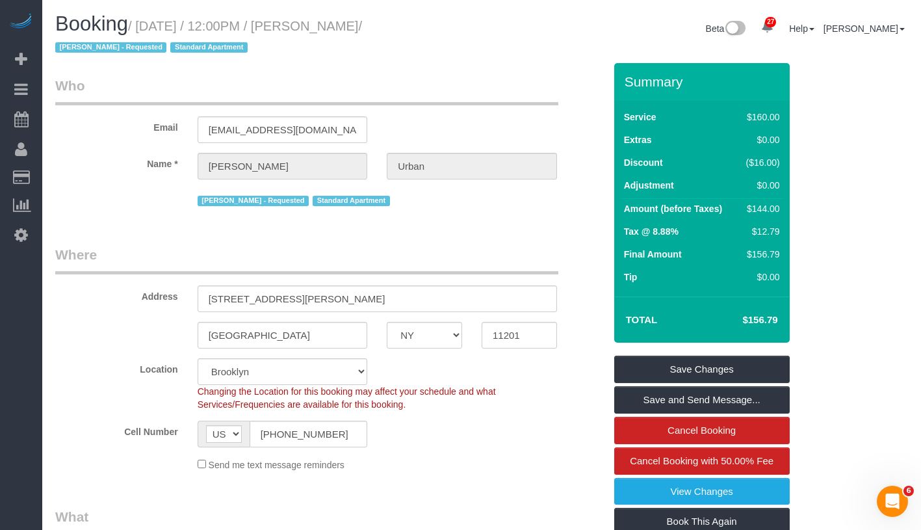
drag, startPoint x: 172, startPoint y: 25, endPoint x: 460, endPoint y: 25, distance: 287.9
click at [460, 25] on h1 "Booking / September 25, 2025 / 12:00PM / Claire Urban / Melvina Sanchez - Reque…" at bounding box center [263, 35] width 417 height 44
copy small "September 25, 2025 / 12:00PM / Claire Urban /"
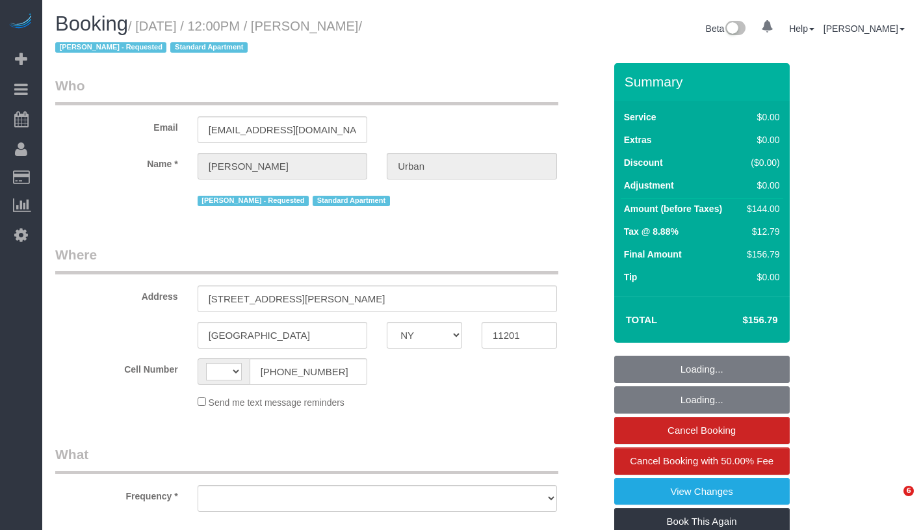
select select "NY"
select select "string:[GEOGRAPHIC_DATA]"
select select "object:932"
select select "string:stripe-pm_1PGiLE4VGloSiKo72cZw0UV9"
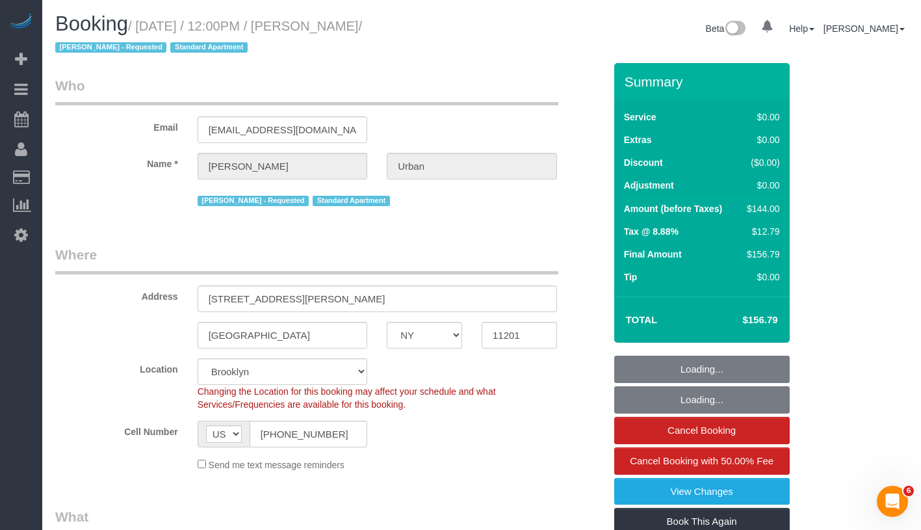
select select "object:1483"
select select "spot1"
select select "1"
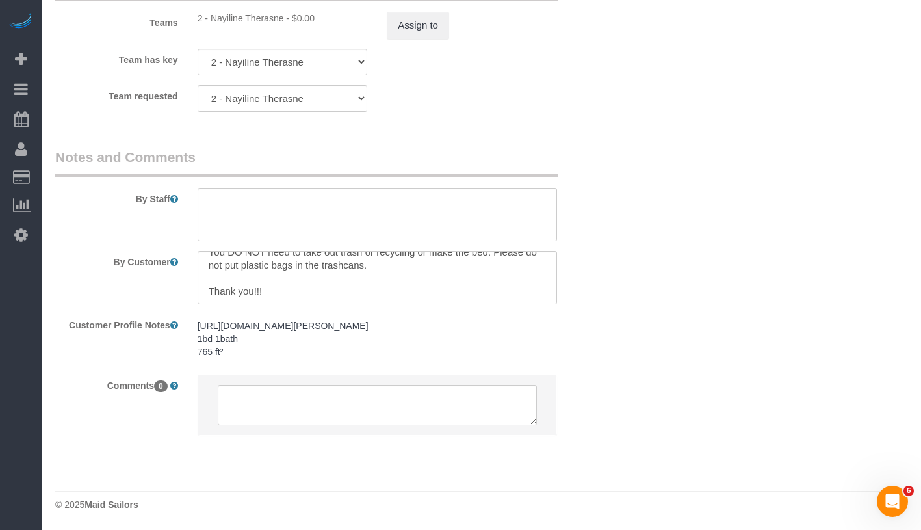
scroll to position [129, 0]
